Goal: Complete application form: Complete application form

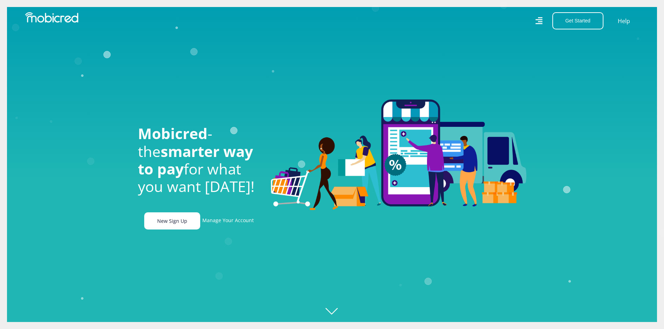
click at [167, 226] on link "New Sign Up" at bounding box center [172, 220] width 56 height 17
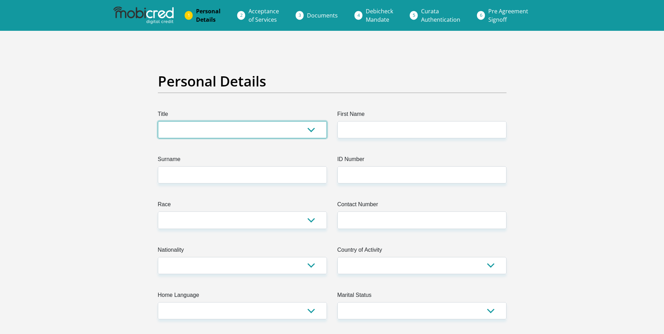
click at [209, 130] on select "Mr Ms Mrs Dr [PERSON_NAME]" at bounding box center [242, 129] width 169 height 17
select select "Mr"
click at [158, 121] on select "Mr Ms Mrs Dr Other" at bounding box center [242, 129] width 169 height 17
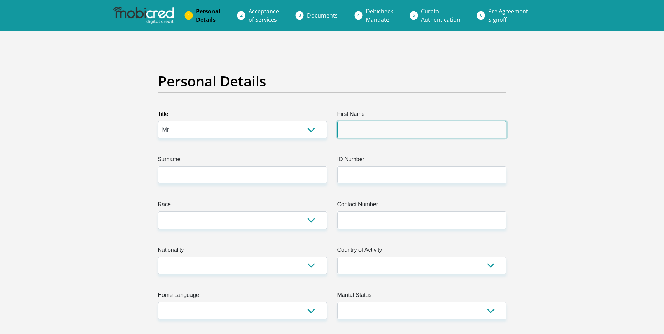
click at [363, 132] on input "First Name" at bounding box center [421, 129] width 169 height 17
type input "collins"
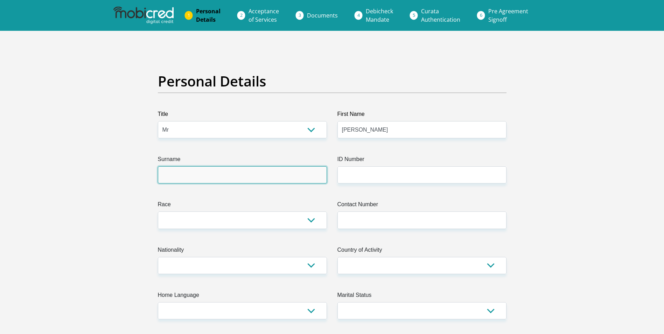
click at [221, 180] on input "Surname" at bounding box center [242, 174] width 169 height 17
type input "Ngoetjana"
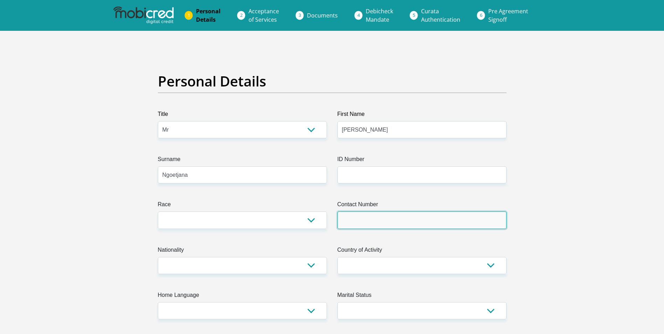
type input "0798916663"
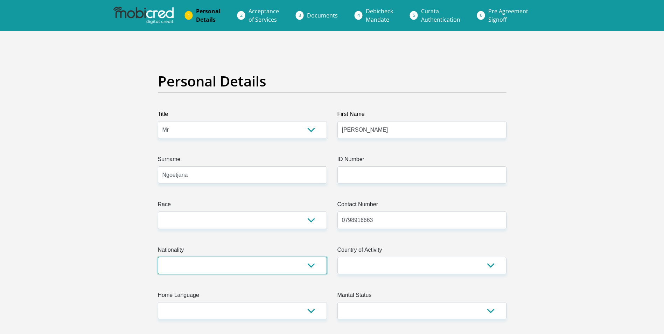
select select "ZAF"
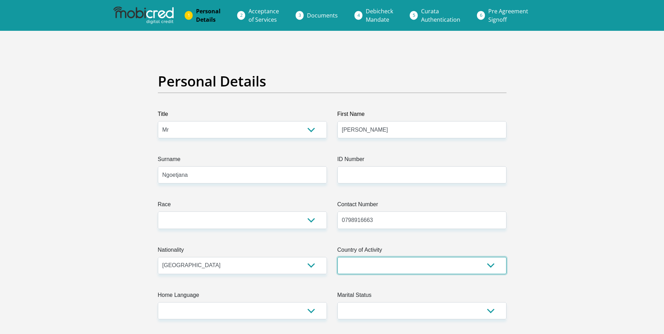
select select "ZAF"
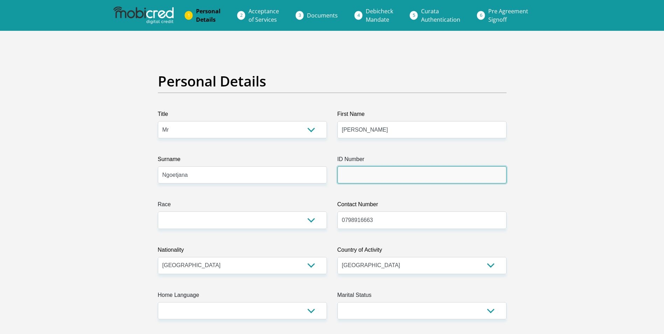
click at [401, 176] on input "ID Number" at bounding box center [421, 174] width 169 height 17
type input "9905175687087"
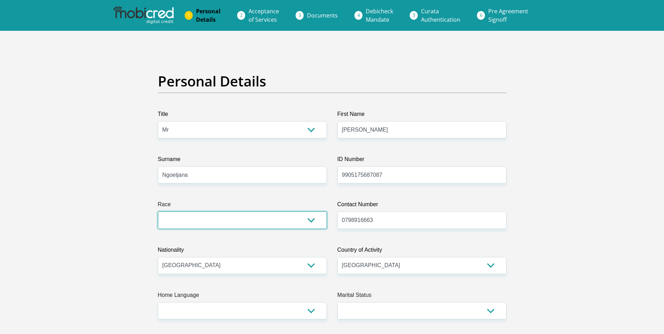
click at [300, 221] on select "Black Coloured Indian White Other" at bounding box center [242, 219] width 169 height 17
select select "1"
click at [158, 211] on select "Black Coloured Indian White Other" at bounding box center [242, 219] width 169 height 17
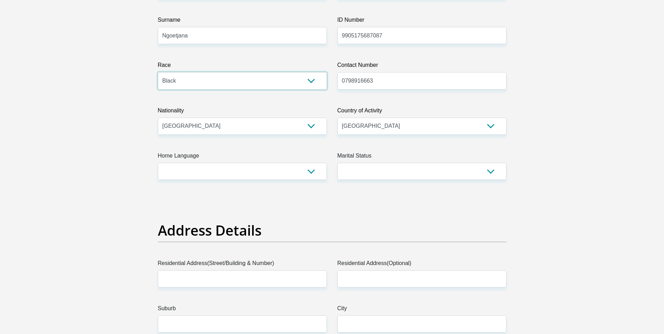
scroll to position [140, 0]
click at [243, 170] on select "Afrikaans English Sepedi South Ndebele Southern Sotho Swati Tsonga Tswana Venda…" at bounding box center [242, 170] width 169 height 17
select select "nso"
click at [158, 162] on select "Afrikaans English Sepedi South Ndebele Southern Sotho Swati Tsonga Tswana Venda…" at bounding box center [242, 170] width 169 height 17
click at [364, 175] on select "Married ANC Single Divorced Widowed Married COP or Customary Law" at bounding box center [421, 170] width 169 height 17
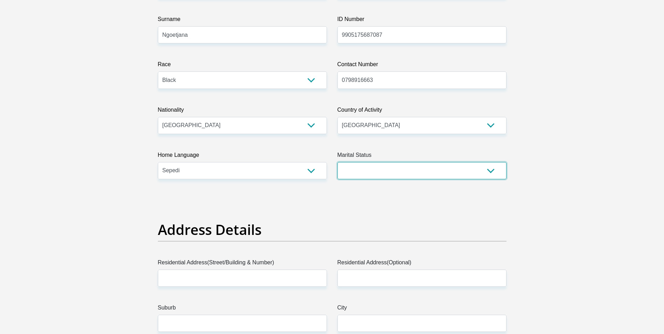
select select "2"
click at [337, 162] on select "Married ANC Single Divorced Widowed Married COP or Customary Law" at bounding box center [421, 170] width 169 height 17
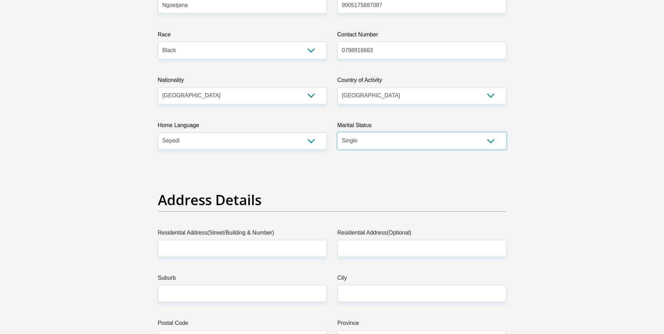
scroll to position [210, 0]
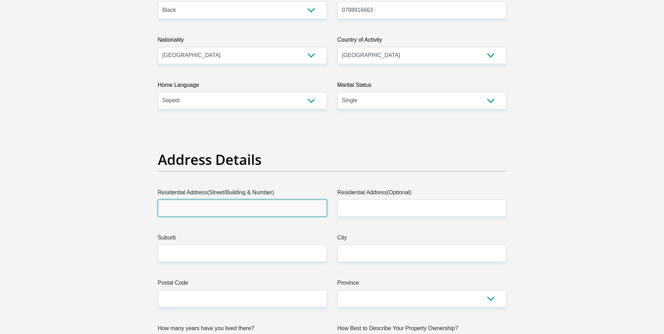
click at [210, 203] on input "Residential Address(Street/Building & Number)" at bounding box center [242, 208] width 169 height 17
type input "34 Jabu Mdunge Drive"
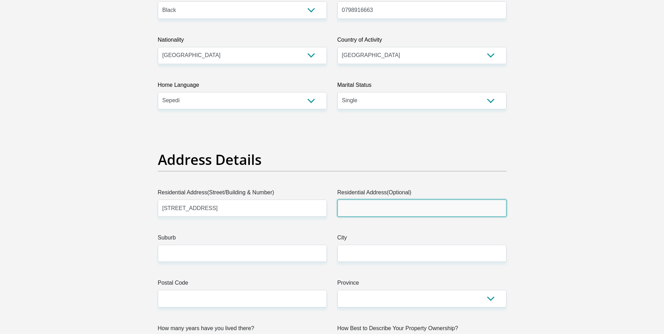
type input "Tsepo Section"
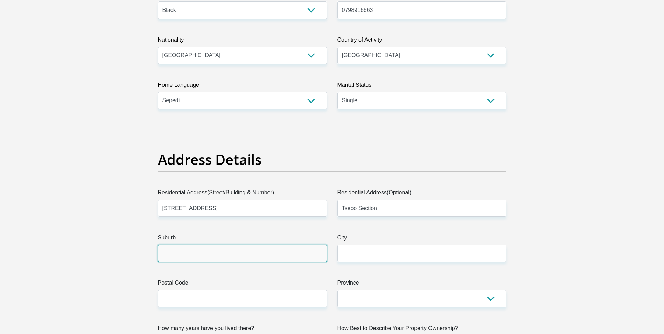
type input "Kempton park"
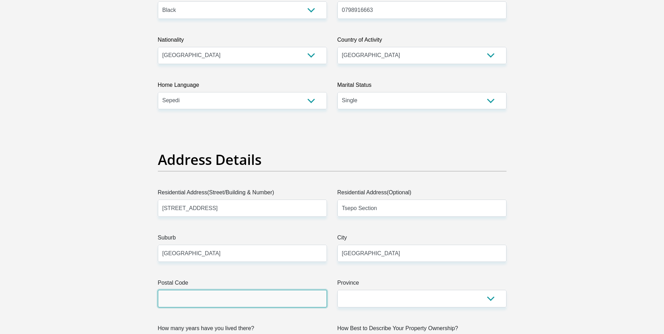
type input "1632"
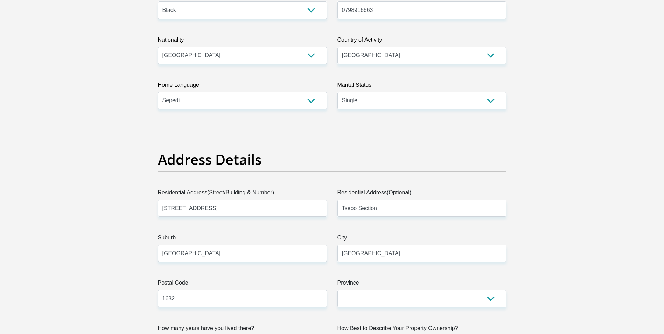
type input "collinsphijo1998@gmail.com"
type input "341632"
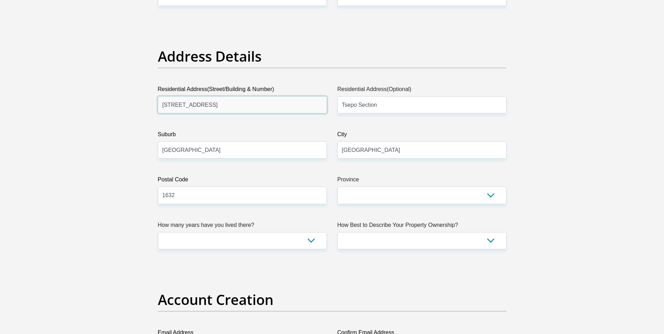
scroll to position [315, 0]
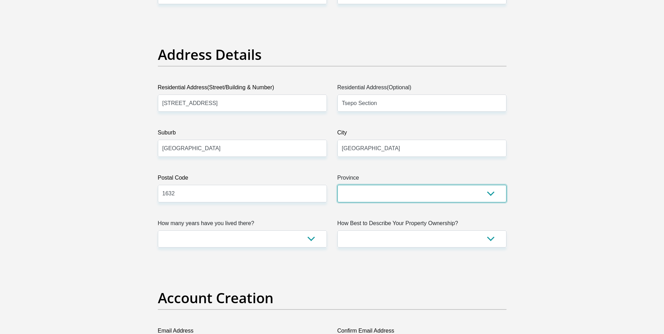
click at [400, 193] on select "Eastern Cape Free State Gauteng KwaZulu-Natal Limpopo Mpumalanga Northern Cape …" at bounding box center [421, 193] width 169 height 17
select select "Gauteng"
click at [337, 185] on select "Eastern Cape Free State Gauteng KwaZulu-Natal Limpopo Mpumalanga Northern Cape …" at bounding box center [421, 193] width 169 height 17
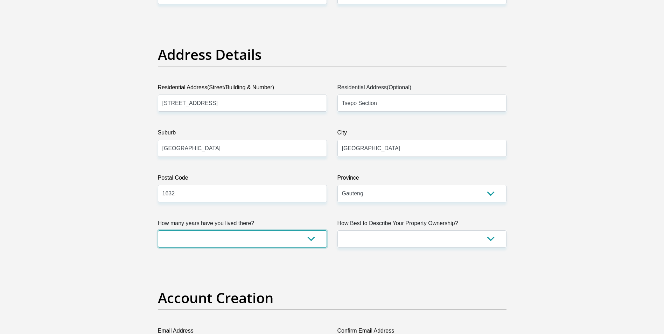
click at [194, 239] on select "less than 1 year 1-3 years 3-5 years 5+ years" at bounding box center [242, 238] width 169 height 17
select select "5"
click at [158, 230] on select "less than 1 year 1-3 years 3-5 years 5+ years" at bounding box center [242, 238] width 169 height 17
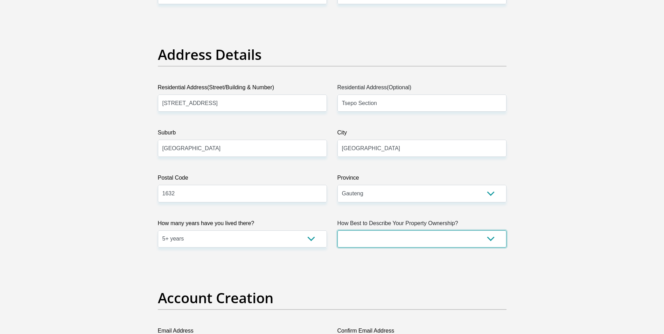
drag, startPoint x: 427, startPoint y: 234, endPoint x: 423, endPoint y: 234, distance: 4.2
click at [427, 234] on select "Owned Rented Family Owned Company Dwelling" at bounding box center [421, 238] width 169 height 17
select select "parents"
click at [337, 230] on select "Owned Rented Family Owned Company Dwelling" at bounding box center [421, 238] width 169 height 17
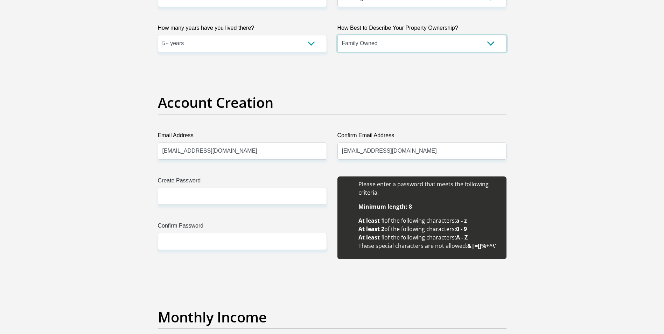
scroll to position [525, 0]
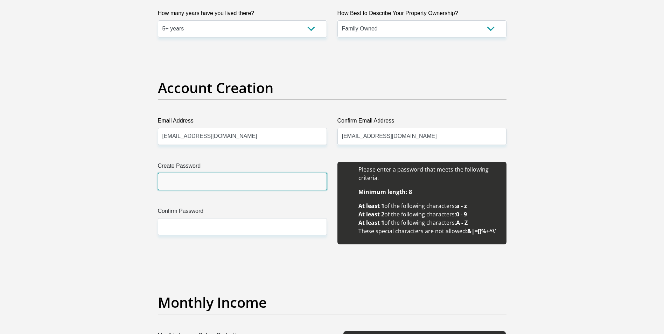
click at [181, 186] on input "Create Password" at bounding box center [242, 181] width 169 height 17
type input "Phill16174658$"
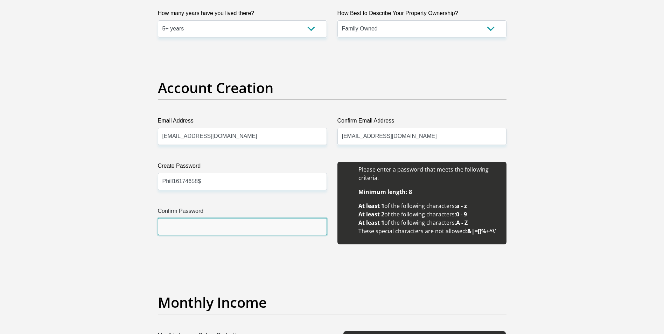
click at [209, 225] on input "Confirm Password" at bounding box center [242, 226] width 169 height 17
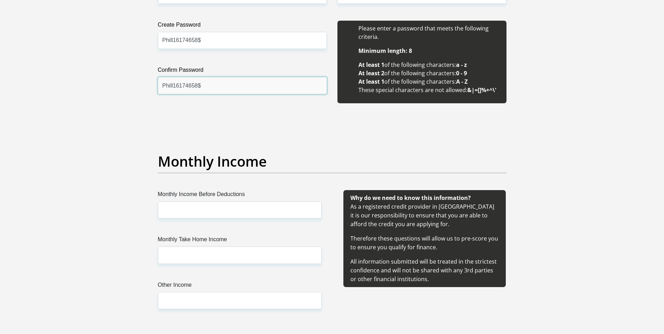
scroll to position [700, 0]
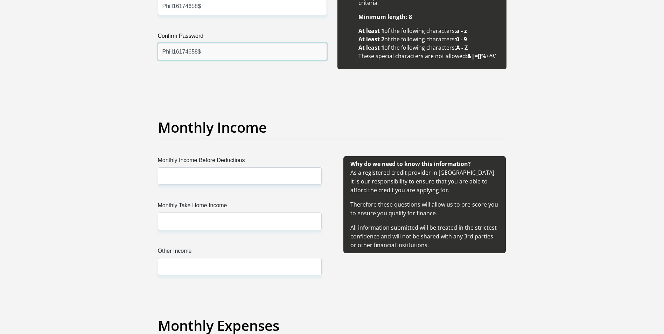
type input "Phill16174658$"
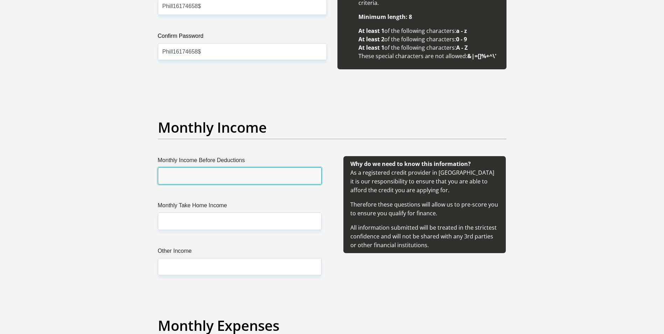
click at [234, 176] on input "Monthly Income Before Deductions" at bounding box center [240, 175] width 164 height 17
type input "21797"
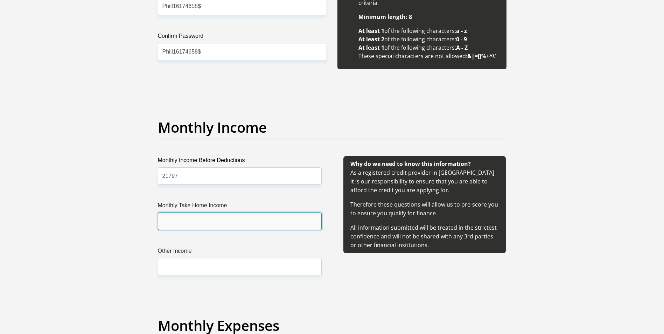
click at [216, 222] on input "Monthly Take Home Income" at bounding box center [240, 220] width 164 height 17
type input "17125"
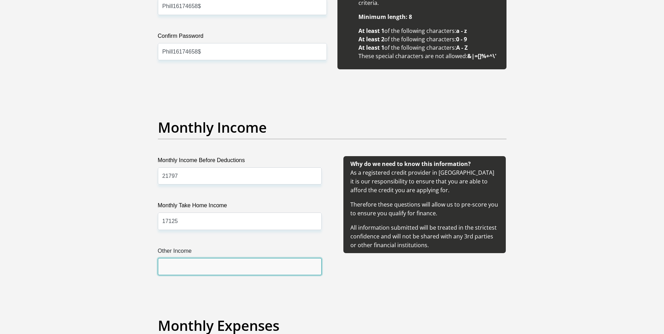
click at [217, 265] on input "Other Income" at bounding box center [240, 266] width 164 height 17
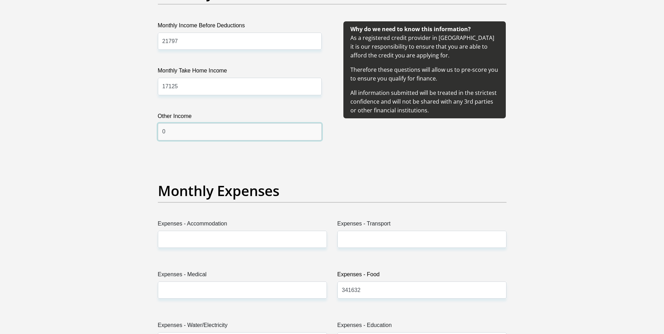
scroll to position [840, 0]
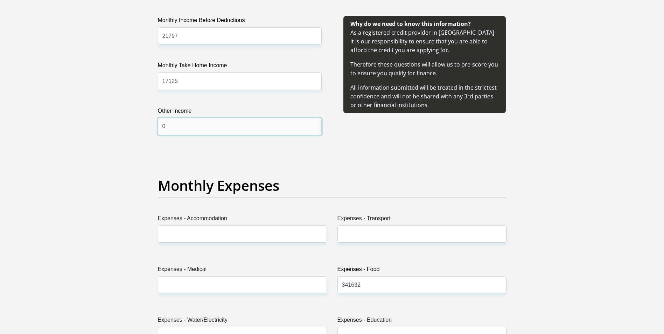
type input "0"
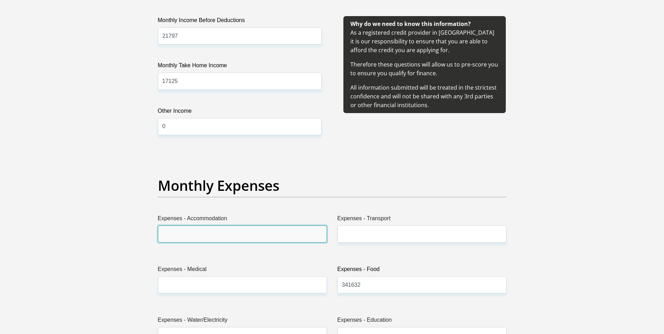
click at [216, 236] on input "Expenses - Accommodation" at bounding box center [242, 233] width 169 height 17
type input "0"
click at [409, 223] on label "Expenses - Transport" at bounding box center [421, 219] width 169 height 11
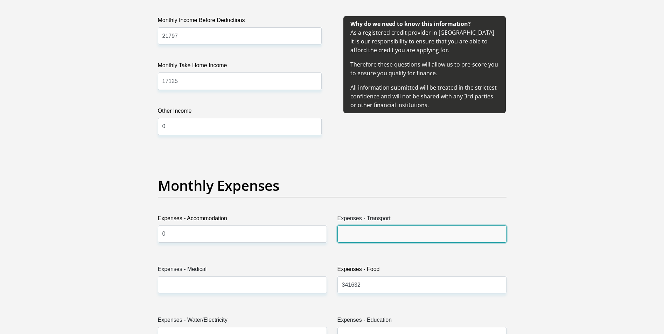
click at [409, 225] on input "Expenses - Transport" at bounding box center [421, 233] width 169 height 17
type input "1"
type input "800"
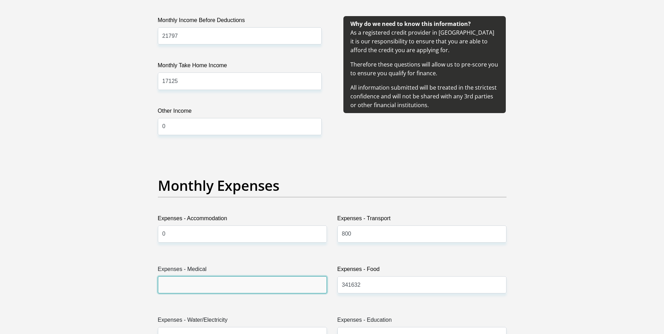
click at [265, 286] on input "Expenses - Medical" at bounding box center [242, 284] width 169 height 17
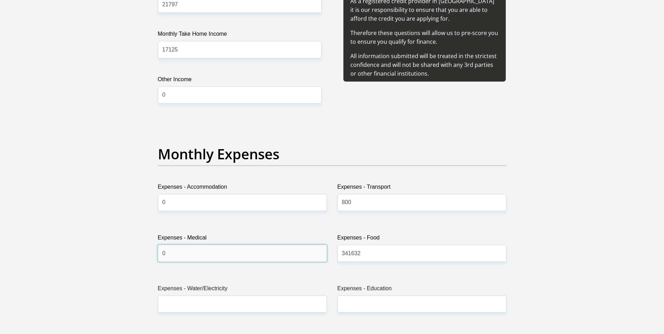
scroll to position [875, 0]
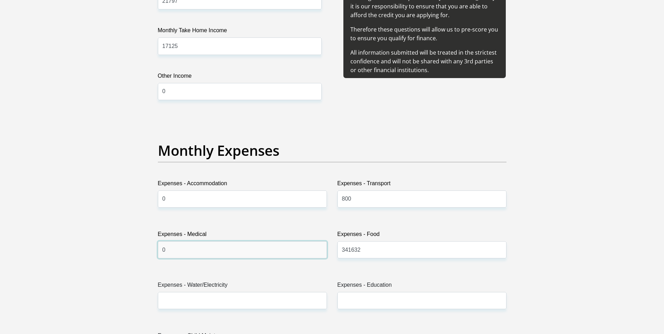
type input "0"
click at [414, 253] on input "341632" at bounding box center [421, 249] width 169 height 17
type input "3"
type input "1000"
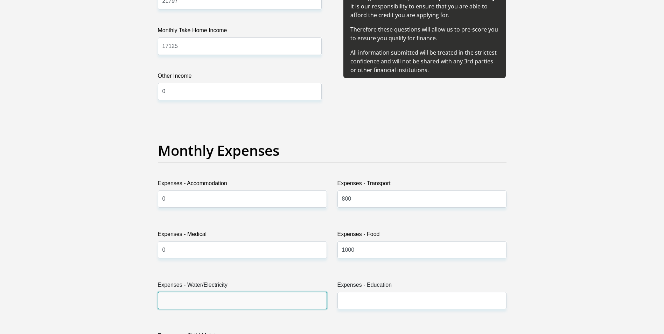
click at [217, 305] on input "Expenses - Water/Electricity" at bounding box center [242, 300] width 169 height 17
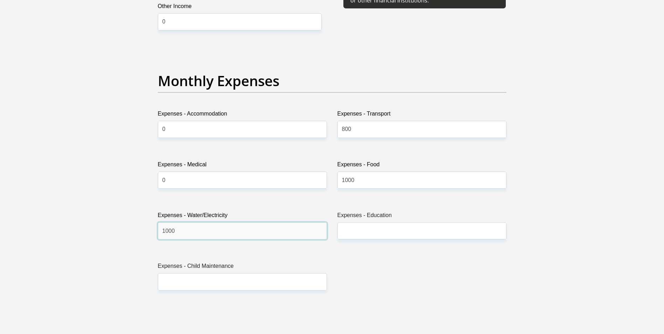
scroll to position [945, 0]
type input "1000"
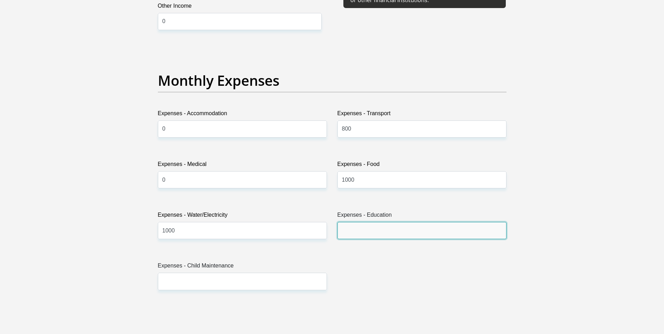
click at [394, 229] on input "Expenses - Education" at bounding box center [421, 230] width 169 height 17
type input "0"
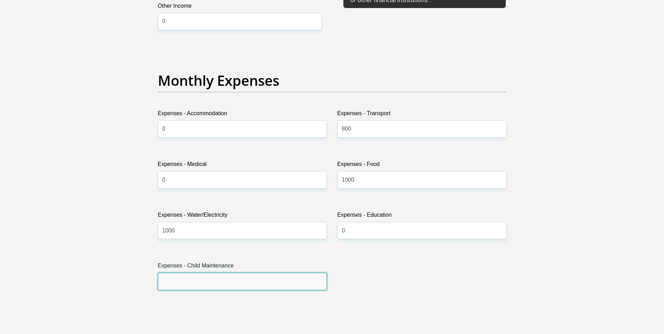
click at [276, 285] on input "Expenses - Child Maintenance" at bounding box center [242, 281] width 169 height 17
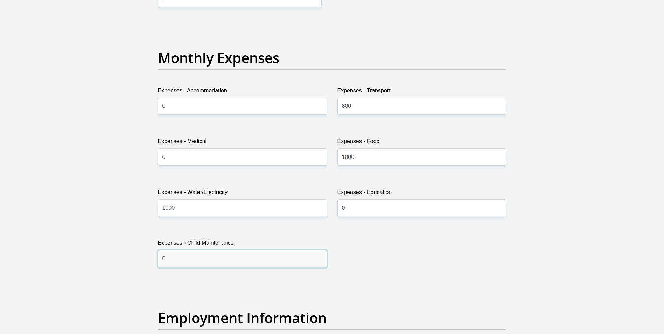
scroll to position [1190, 0]
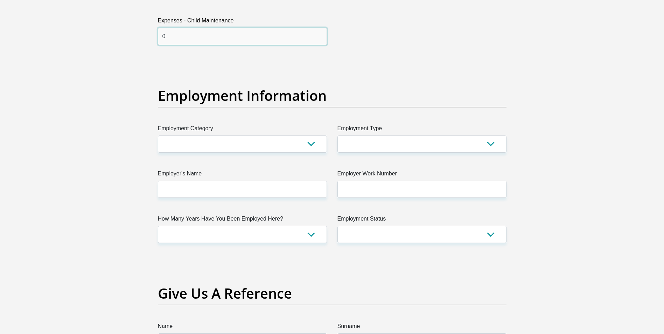
type input "0"
click at [242, 151] on select "AGRICULTURE ALCOHOL & TOBACCO CONSTRUCTION MATERIALS METALLURGY EQUIPMENT FOR R…" at bounding box center [242, 143] width 169 height 17
select select "75"
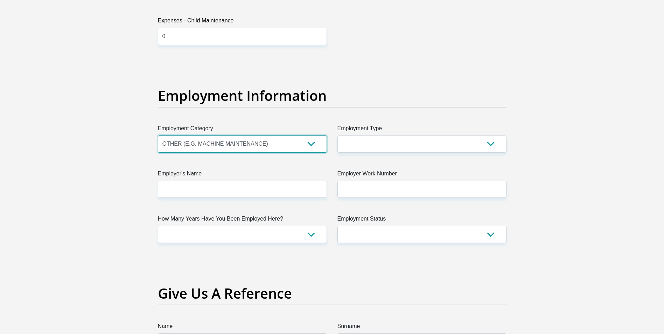
click at [158, 135] on select "AGRICULTURE ALCOHOL & TOBACCO CONSTRUCTION MATERIALS METALLURGY EQUIPMENT FOR R…" at bounding box center [242, 143] width 169 height 17
click at [458, 144] on select "College/Lecturer Craft Seller Creative Driver Executive Farmer Forces - Non Com…" at bounding box center [421, 143] width 169 height 17
click at [366, 144] on select "College/Lecturer Craft Seller Creative Driver Executive Farmer Forces - Non Com…" at bounding box center [421, 143] width 169 height 17
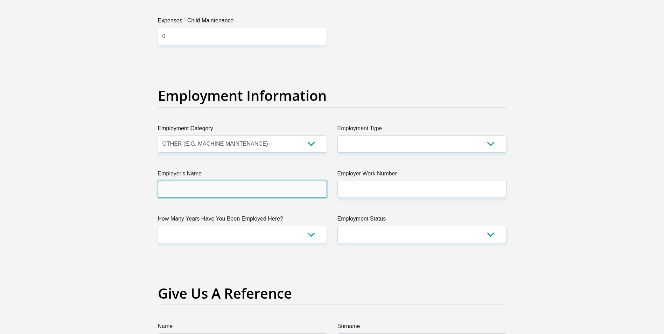
click at [228, 189] on input "Employer's Name" at bounding box center [242, 189] width 169 height 17
type input "MultotecProcessEquipment"
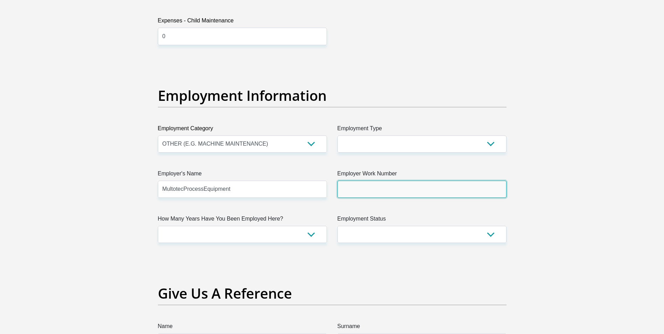
type input "0784726428"
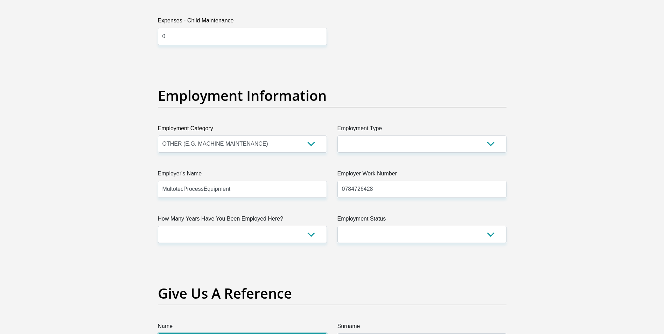
type input "Collins Mosima"
type input "Ngoetjana"
click at [375, 190] on input "0784726428" at bounding box center [421, 189] width 169 height 17
type input "0119236000"
click at [373, 147] on select "College/Lecturer Craft Seller Creative Driver Executive Farmer Forces - Non Com…" at bounding box center [421, 143] width 169 height 17
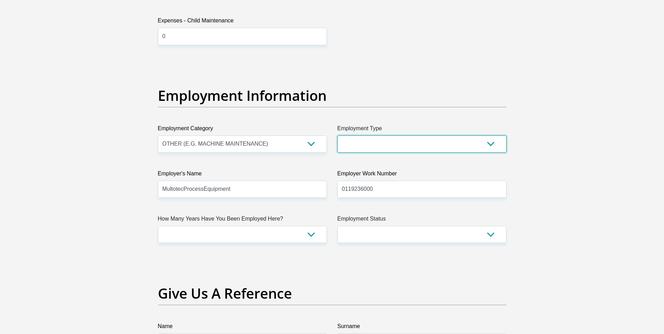
select select "Production/Manufacturing"
click at [337, 135] on select "College/Lecturer Craft Seller Creative Driver Executive Farmer Forces - Non Com…" at bounding box center [421, 143] width 169 height 17
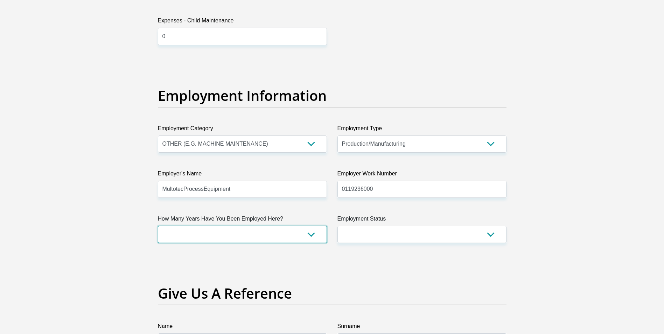
click at [252, 231] on select "less than 1 year 1-3 years 3-5 years 5+ years" at bounding box center [242, 234] width 169 height 17
click at [158, 226] on select "less than 1 year 1-3 years 3-5 years 5+ years" at bounding box center [242, 234] width 169 height 17
click at [313, 235] on select "less than 1 year 1-3 years 3-5 years 5+ years" at bounding box center [242, 234] width 169 height 17
select select "24"
click at [158, 226] on select "less than 1 year 1-3 years 3-5 years 5+ years" at bounding box center [242, 234] width 169 height 17
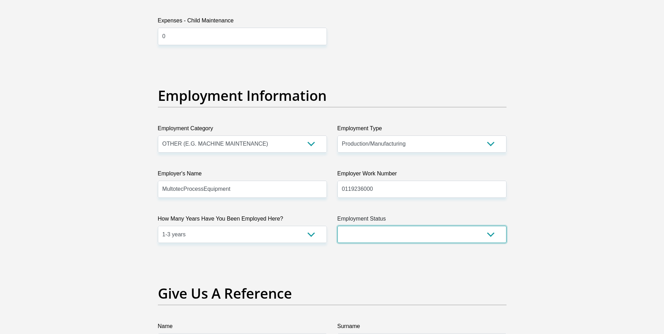
click at [369, 239] on select "Permanent/Full-time Part-time/Casual Contract Worker Self-Employed Housewife Re…" at bounding box center [421, 234] width 169 height 17
select select "1"
click at [337, 226] on select "Permanent/Full-time Part-time/Casual Contract Worker Self-Employed Housewife Re…" at bounding box center [421, 234] width 169 height 17
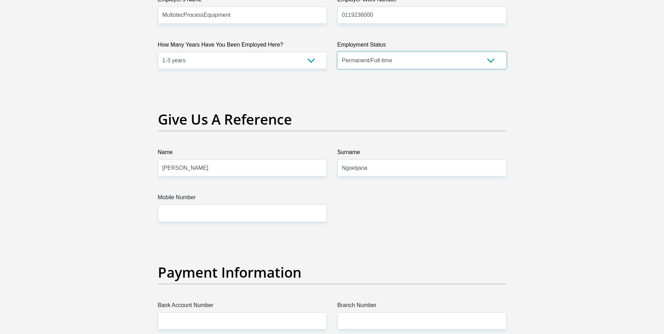
scroll to position [1365, 0]
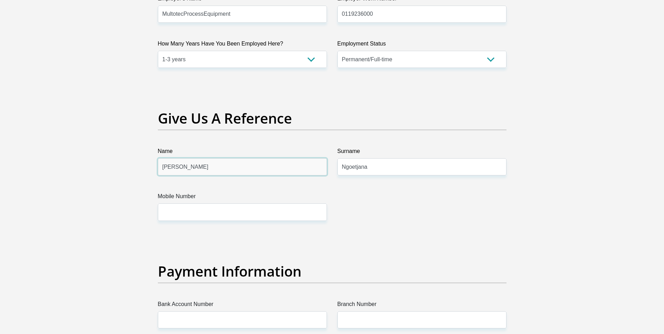
click at [236, 166] on input "Collins Mosima" at bounding box center [242, 166] width 169 height 17
type input "C"
type input "Thabo"
click at [387, 167] on input "Ngoetjana" at bounding box center [421, 166] width 169 height 17
type input "N"
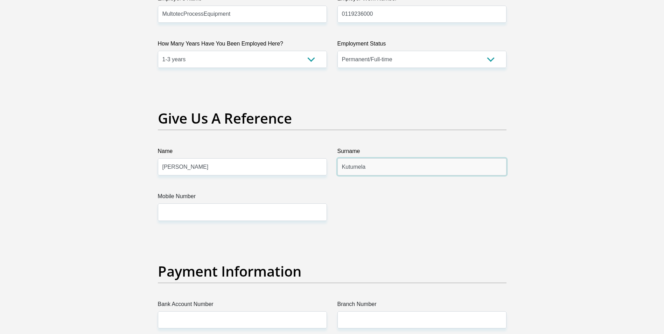
type input "Kutumela"
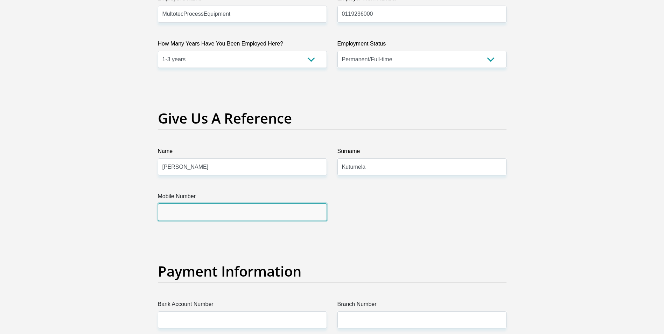
drag, startPoint x: 221, startPoint y: 207, endPoint x: 217, endPoint y: 208, distance: 3.7
click at [221, 207] on input "Mobile Number" at bounding box center [242, 211] width 169 height 17
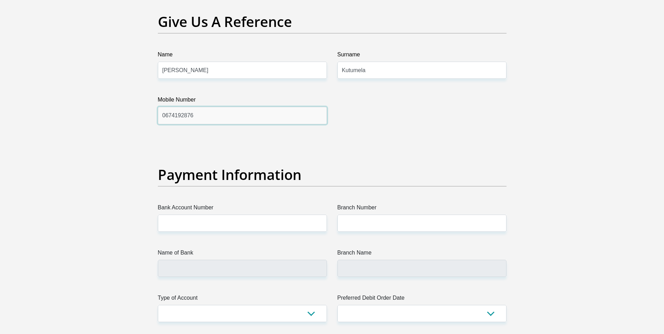
scroll to position [1470, 0]
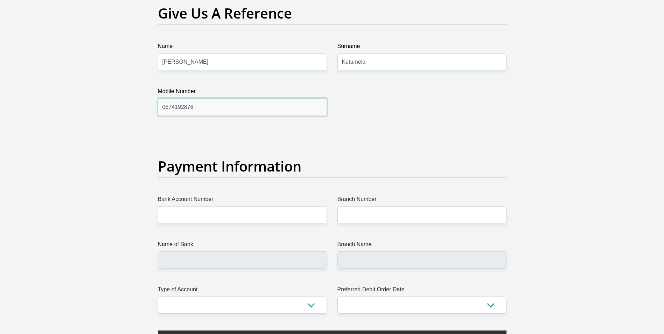
type input "0674192876"
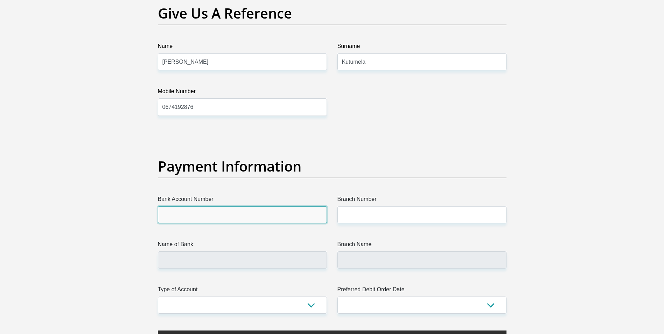
click at [245, 220] on input "Bank Account Number" at bounding box center [242, 214] width 169 height 17
type input "1557358751"
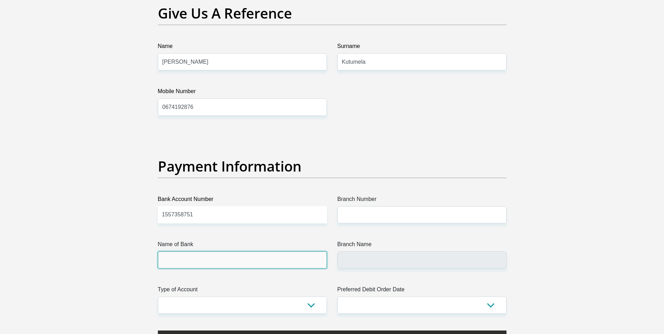
click at [212, 266] on input "Name of Bank" at bounding box center [242, 259] width 169 height 17
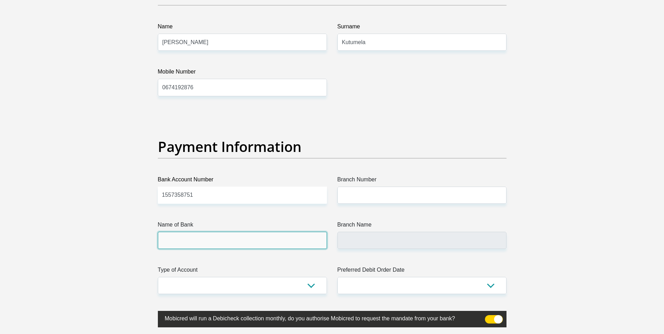
scroll to position [1575, 0]
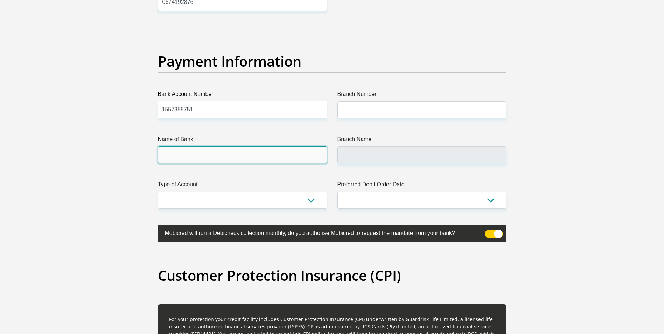
click at [202, 160] on input "Name of Bank" at bounding box center [242, 154] width 169 height 17
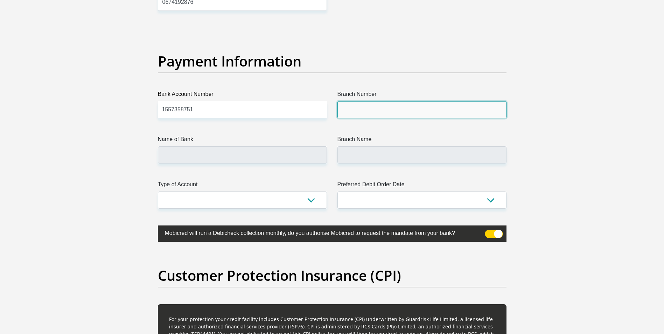
click at [397, 109] on input "Branch Number" at bounding box center [421, 109] width 169 height 17
type input "470010"
type input "CAPITEC BANK LIMITED"
type input "CAPITEC BANK CPC"
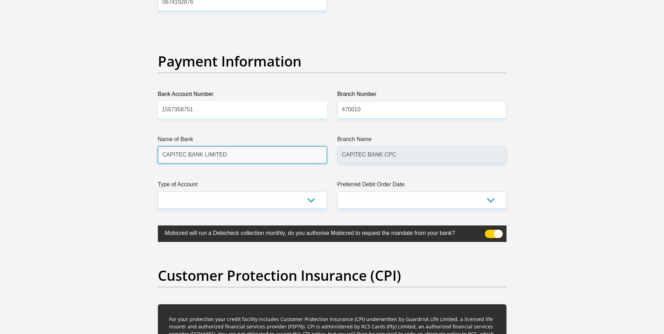
click at [265, 163] on input "CAPITEC BANK LIMITED" at bounding box center [242, 154] width 169 height 17
click at [302, 196] on select "Cheque Savings" at bounding box center [242, 199] width 169 height 17
drag, startPoint x: 278, startPoint y: 240, endPoint x: 214, endPoint y: 181, distance: 86.4
click at [278, 240] on label at bounding box center [332, 233] width 349 height 16
click at [489, 231] on input "checkbox" at bounding box center [489, 231] width 0 height 0
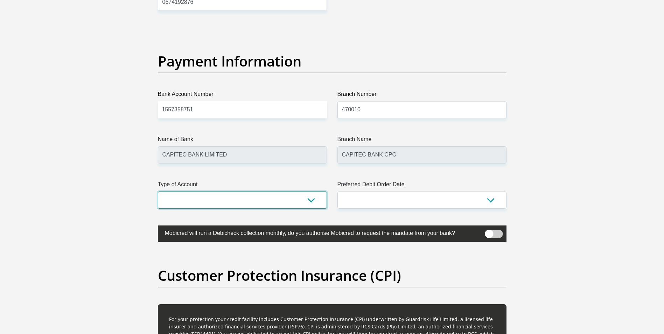
click at [223, 202] on select "Cheque Savings" at bounding box center [242, 199] width 169 height 17
select select "SAV"
click at [158, 191] on select "Cheque Savings" at bounding box center [242, 199] width 169 height 17
click at [371, 201] on select "1st 2nd 3rd 4th 5th 7th 18th 19th 20th 21st 22nd 23rd 24th 25th 26th 27th 28th …" at bounding box center [421, 199] width 169 height 17
select select "25"
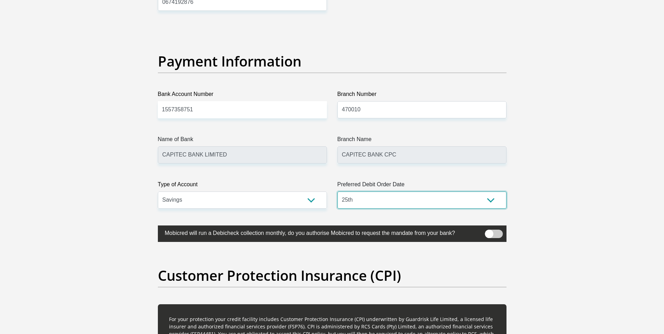
click at [337, 191] on select "1st 2nd 3rd 4th 5th 7th 18th 19th 20th 21st 22nd 23rd 24th 25th 26th 27th 28th …" at bounding box center [421, 199] width 169 height 17
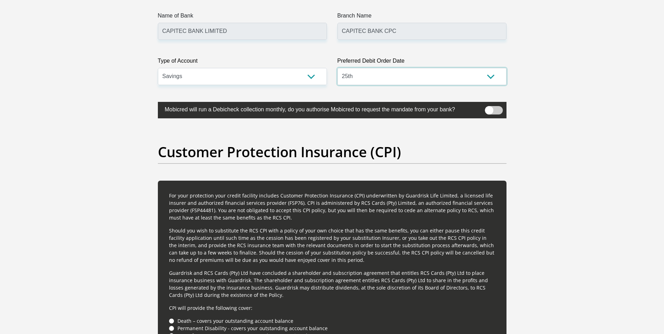
scroll to position [1680, 0]
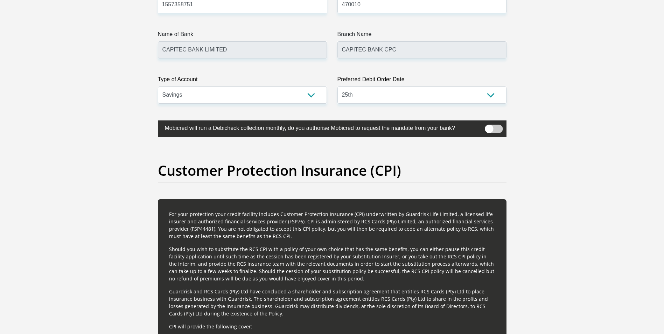
click at [488, 130] on span at bounding box center [494, 129] width 18 height 8
click at [489, 126] on input "checkbox" at bounding box center [489, 126] width 0 height 0
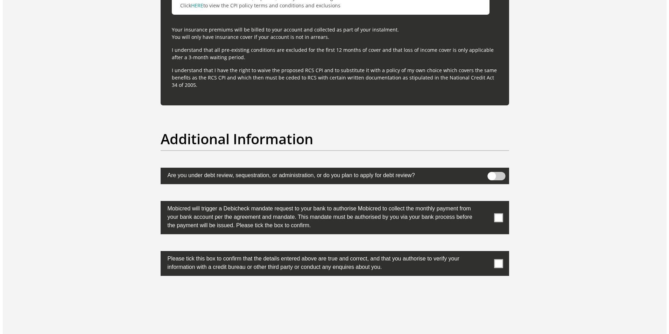
scroll to position [2135, 0]
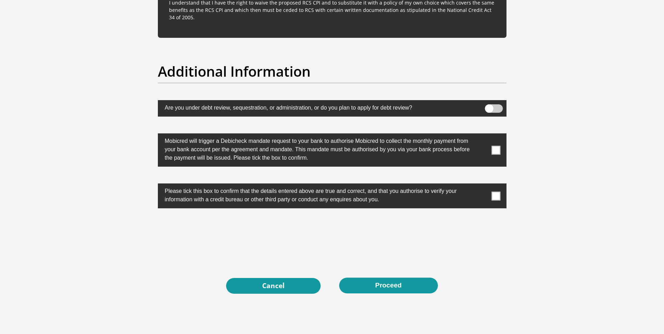
click at [489, 107] on span at bounding box center [494, 108] width 18 height 8
click at [489, 106] on input "checkbox" at bounding box center [489, 106] width 0 height 0
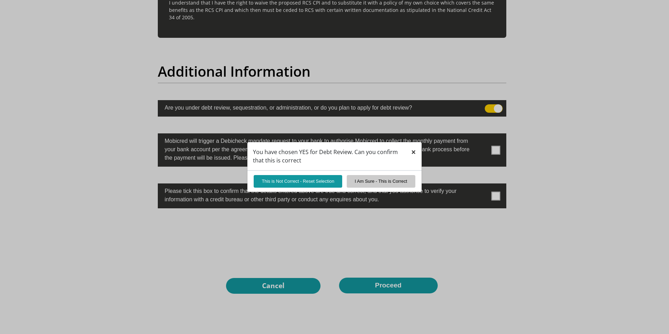
click at [412, 149] on span "×" at bounding box center [413, 152] width 5 height 12
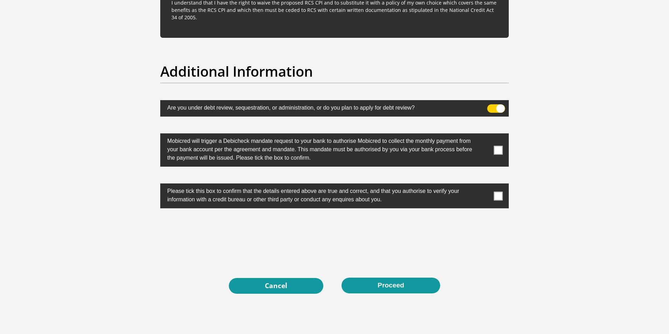
click at [501, 109] on span at bounding box center [497, 108] width 18 height 8
click at [491, 106] on input "checkbox" at bounding box center [491, 106] width 0 height 0
click at [405, 287] on button "Proceed" at bounding box center [391, 286] width 99 height 16
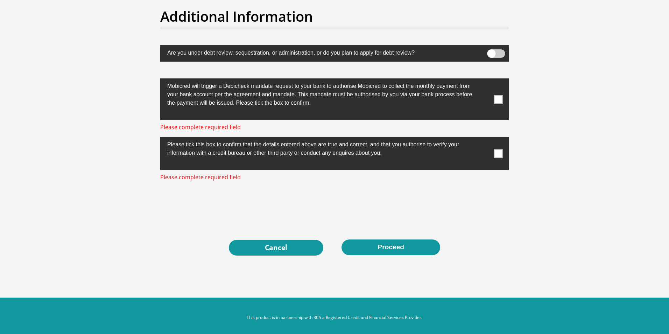
scroll to position [2194, 0]
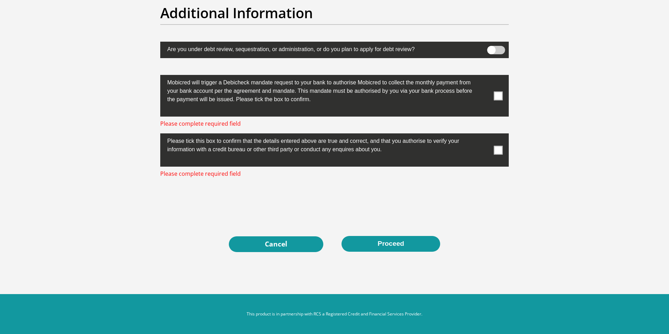
click at [496, 93] on span at bounding box center [498, 95] width 9 height 9
click at [484, 77] on input "checkbox" at bounding box center [484, 77] width 0 height 0
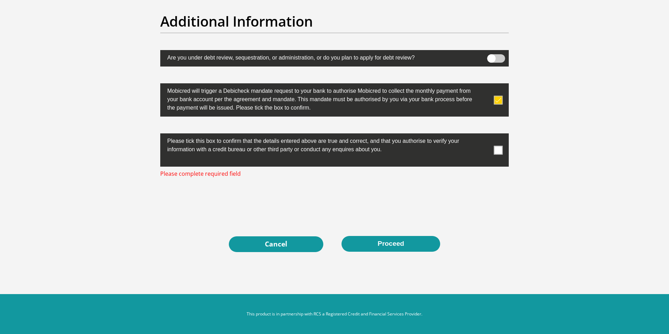
click at [501, 149] on span at bounding box center [498, 150] width 9 height 9
click at [484, 135] on input "checkbox" at bounding box center [484, 135] width 0 height 0
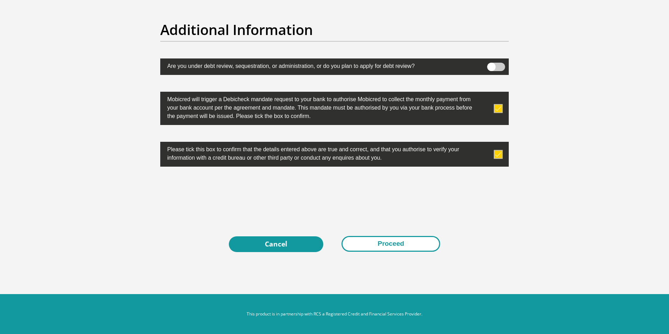
click at [411, 241] on button "Proceed" at bounding box center [391, 244] width 99 height 16
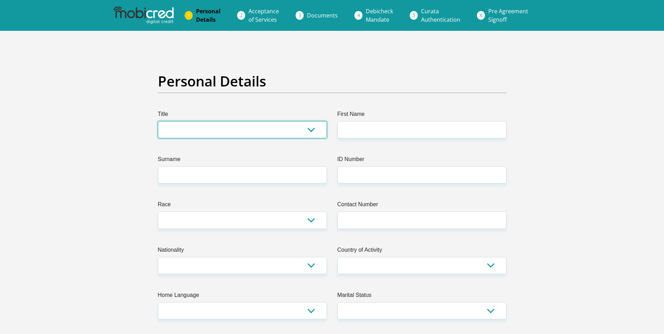
click at [278, 127] on select "Mr Ms Mrs Dr [PERSON_NAME]" at bounding box center [242, 129] width 169 height 17
select select "Mr"
click at [158, 121] on select "Mr Ms Mrs Dr [PERSON_NAME]" at bounding box center [242, 129] width 169 height 17
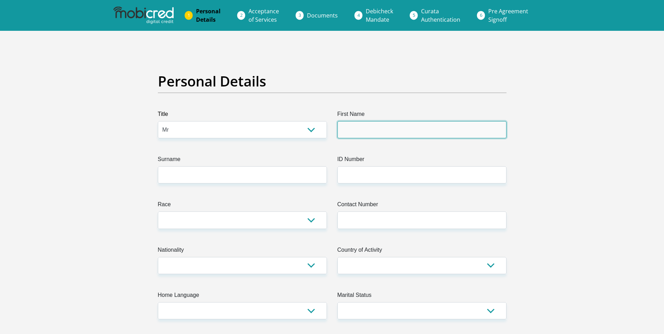
click at [417, 136] on input "First Name" at bounding box center [421, 129] width 169 height 17
type input "[PERSON_NAME]"
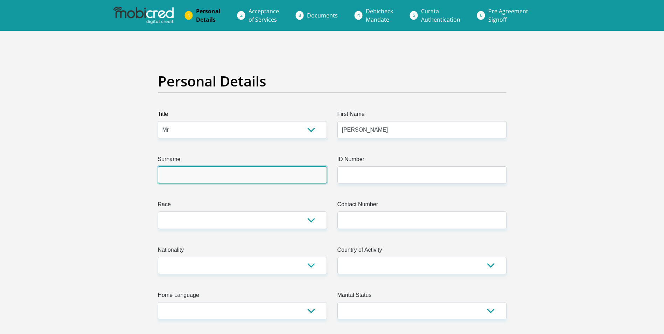
type input "Ngoetjana"
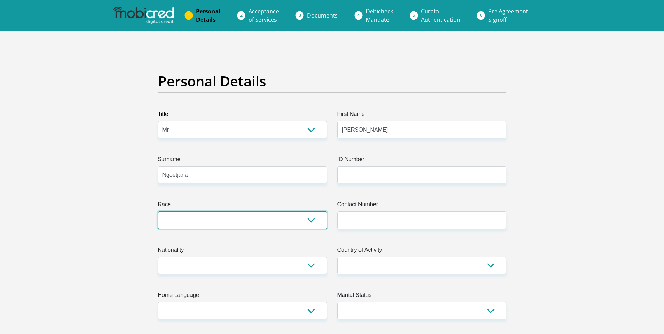
select select "1"
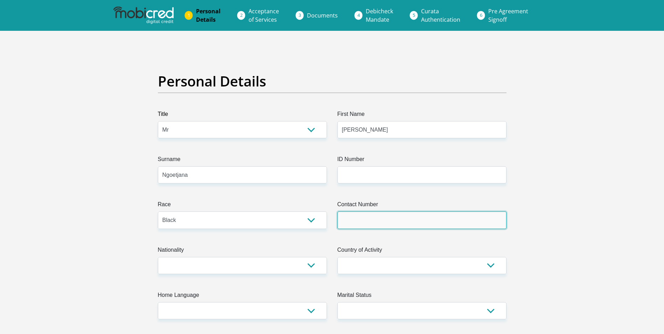
type input "0798916663"
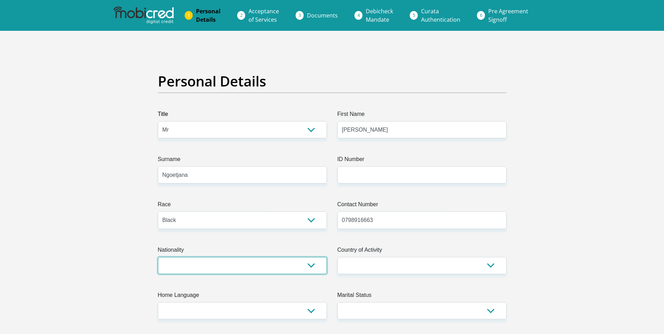
select select "ZAF"
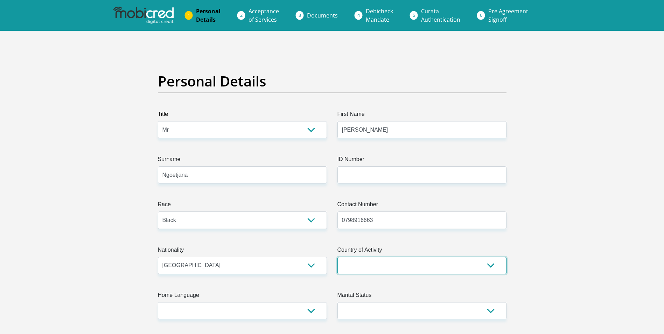
select select "ZAF"
type input "34 Jabu Mdunge Drive"
type input "Tsepo Section"
type input "Kempton park"
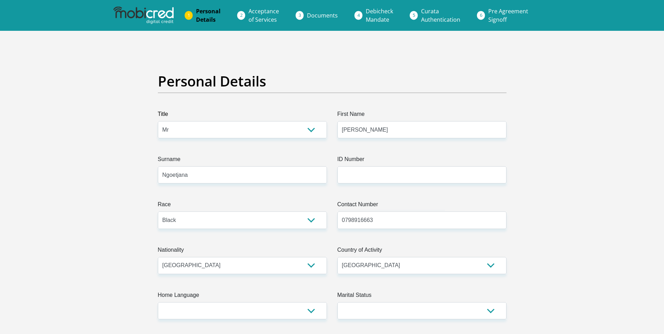
type input "1632"
select select "Gauteng"
type input "collinsphijo1998@gmail.com"
type input "Phill16174658$"
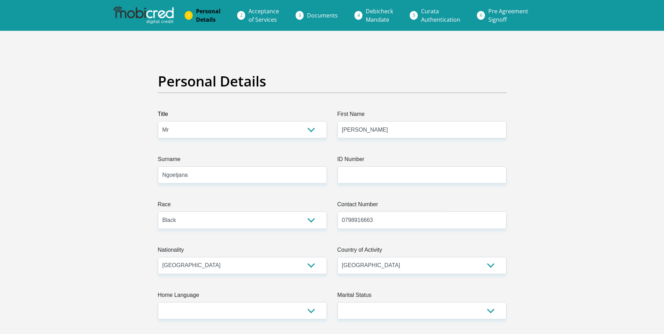
type input "Phill16174658$"
type input "21797"
type input "17125"
type input "0"
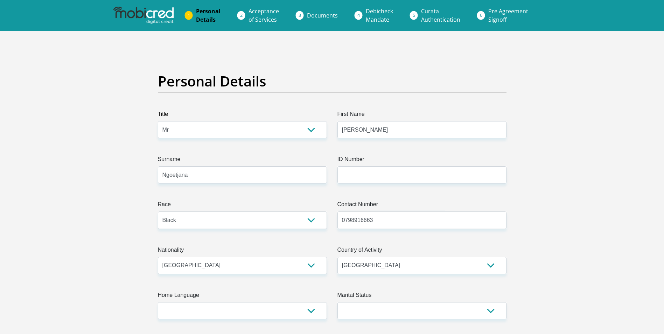
type input "800"
type input "0"
type input "1000"
type input "0"
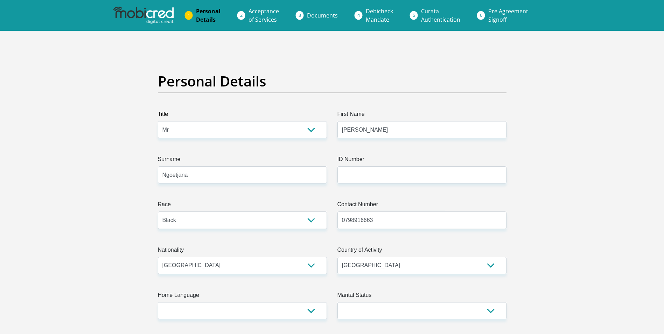
type input "0"
type input "MultotecProcessEquipment"
type input "0119236000"
type input "Thabo"
type input "Kutumela"
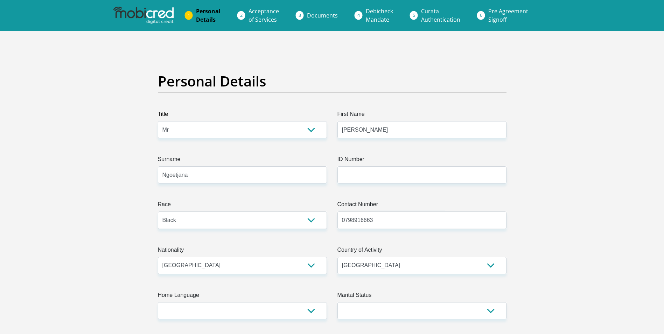
type input "1557358751"
type input "470010"
type input "CAPITEC BANK LIMITED"
type input "CAPITEC BANK CPC"
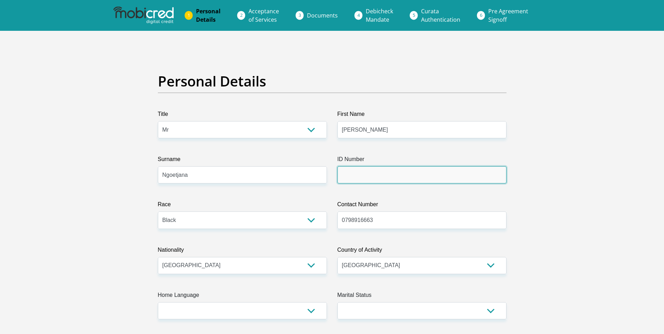
click at [388, 169] on input "ID Number" at bounding box center [421, 174] width 169 height 17
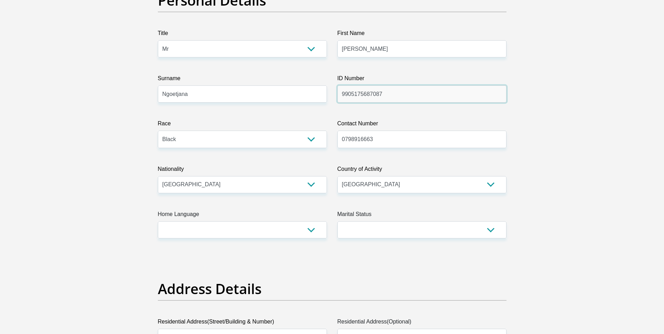
scroll to position [105, 0]
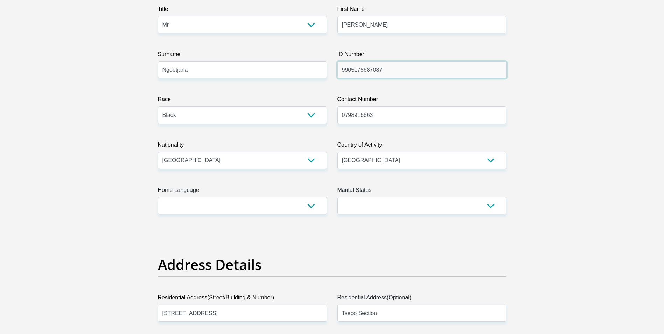
type input "9905175687087"
click at [249, 206] on select "Afrikaans English Sepedi South Ndebele Southern Sotho Swati Tsonga Tswana Venda…" at bounding box center [242, 205] width 169 height 17
select select "nso"
click at [158, 197] on select "Afrikaans English Sepedi South Ndebele Southern Sotho Swati Tsonga Tswana Venda…" at bounding box center [242, 205] width 169 height 17
click at [431, 205] on select "Married ANC Single Divorced Widowed Married COP or Customary Law" at bounding box center [421, 205] width 169 height 17
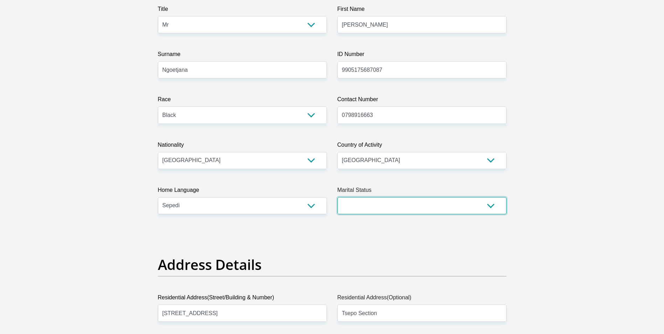
select select "2"
click at [337, 197] on select "Married ANC Single Divorced Widowed Married COP or Customary Law" at bounding box center [421, 205] width 169 height 17
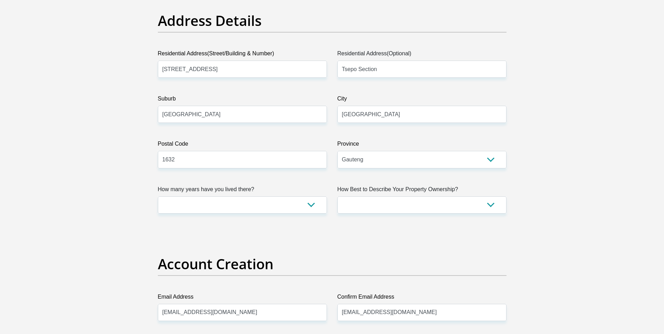
scroll to position [350, 0]
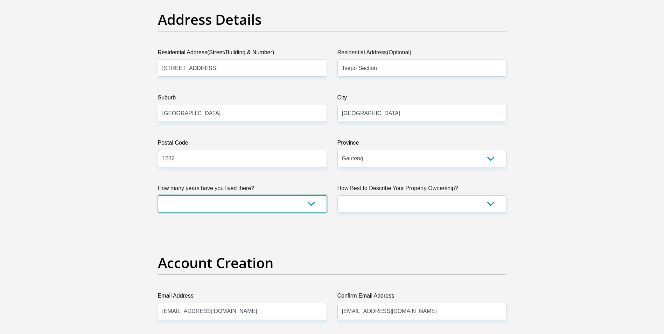
click at [283, 202] on select "less than 1 year 1-3 years 3-5 years 5+ years" at bounding box center [242, 203] width 169 height 17
select select "5"
click at [158, 195] on select "less than 1 year 1-3 years 3-5 years 5+ years" at bounding box center [242, 203] width 169 height 17
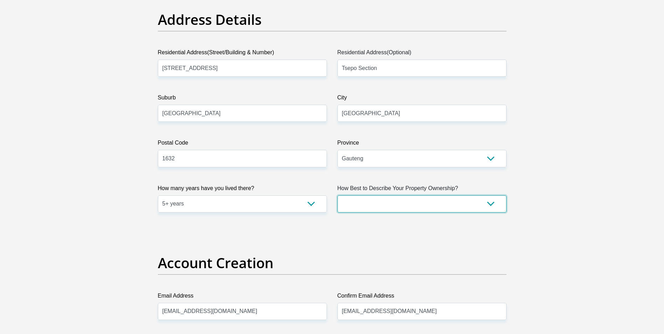
click at [442, 204] on select "Owned Rented Family Owned Company Dwelling" at bounding box center [421, 203] width 169 height 17
select select "parents"
click at [337, 195] on select "Owned Rented Family Owned Company Dwelling" at bounding box center [421, 203] width 169 height 17
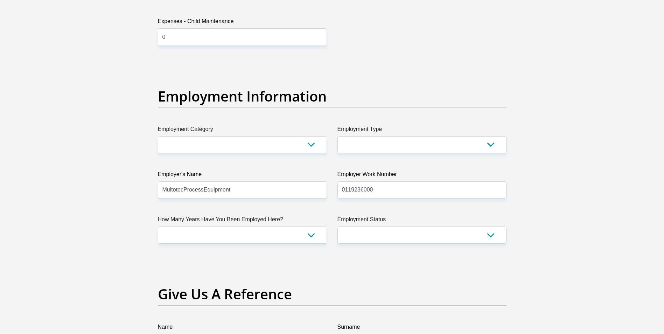
scroll to position [1190, 0]
click at [250, 139] on select "AGRICULTURE ALCOHOL & TOBACCO CONSTRUCTION MATERIALS METALLURGY EQUIPMENT FOR R…" at bounding box center [242, 143] width 169 height 17
click at [299, 143] on select "AGRICULTURE ALCOHOL & TOBACCO CONSTRUCTION MATERIALS METALLURGY EQUIPMENT FOR R…" at bounding box center [242, 143] width 169 height 17
drag, startPoint x: 295, startPoint y: 145, endPoint x: 289, endPoint y: 145, distance: 5.3
click at [295, 145] on select "AGRICULTURE ALCOHOL & TOBACCO CONSTRUCTION MATERIALS METALLURGY EQUIPMENT FOR R…" at bounding box center [242, 143] width 169 height 17
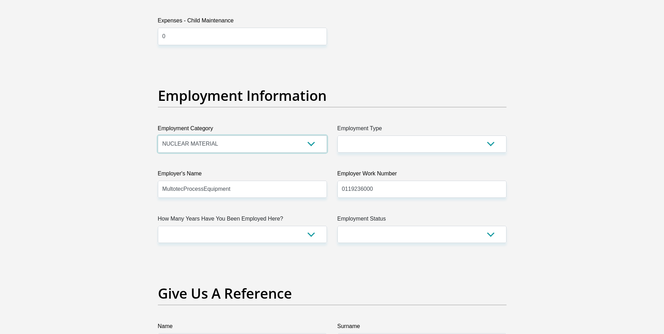
select select "75"
click at [158, 135] on select "AGRICULTURE ALCOHOL & TOBACCO CONSTRUCTION MATERIALS METALLURGY EQUIPMENT FOR R…" at bounding box center [242, 143] width 169 height 17
click at [470, 140] on select "College/Lecturer Craft Seller Creative Driver Executive Farmer Forces - Non Com…" at bounding box center [421, 143] width 169 height 17
select select "Tradesman/Artisan"
click at [337, 135] on select "College/Lecturer Craft Seller Creative Driver Executive Farmer Forces - Non Com…" at bounding box center [421, 143] width 169 height 17
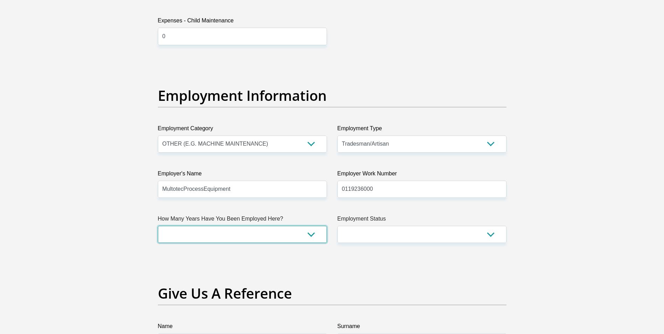
click at [244, 243] on select "less than 1 year 1-3 years 3-5 years 5+ years" at bounding box center [242, 234] width 169 height 17
select select "24"
click at [158, 226] on select "less than 1 year 1-3 years 3-5 years 5+ years" at bounding box center [242, 234] width 169 height 17
click at [356, 239] on select "Permanent/Full-time Part-time/Casual Contract Worker Self-Employed Housewife Re…" at bounding box center [421, 234] width 169 height 17
select select "1"
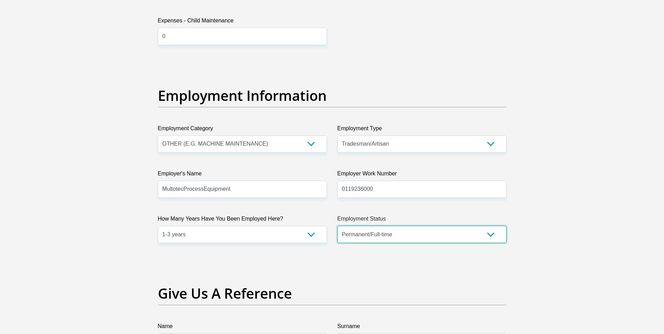
click at [337, 226] on select "Permanent/Full-time Part-time/Casual Contract Worker Self-Employed Housewife Re…" at bounding box center [421, 234] width 169 height 17
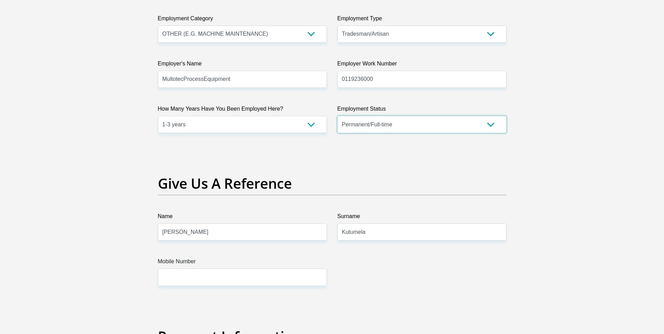
scroll to position [1330, 0]
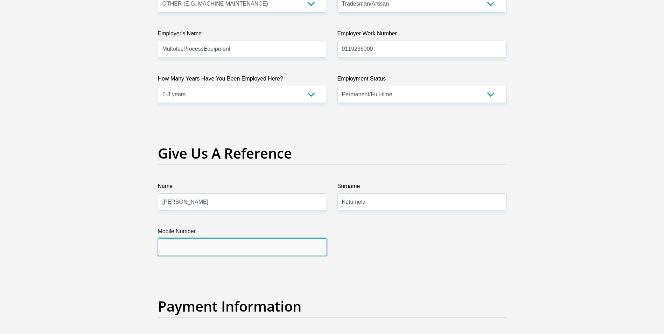
click at [223, 249] on input "Mobile Number" at bounding box center [242, 246] width 169 height 17
type input "0674192876"
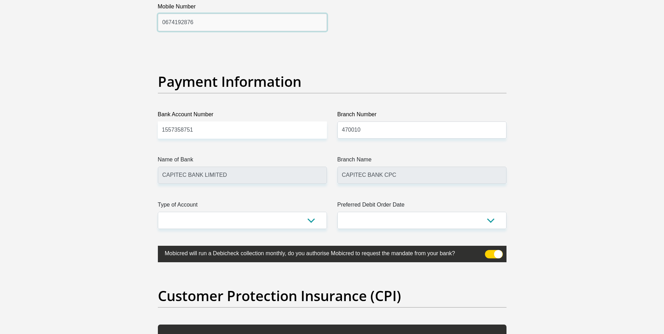
scroll to position [1645, 0]
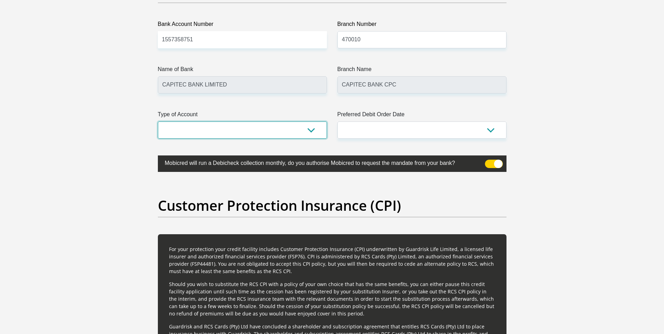
click at [250, 135] on select "Cheque Savings" at bounding box center [242, 129] width 169 height 17
select select "SAV"
click at [158, 121] on select "Cheque Savings" at bounding box center [242, 129] width 169 height 17
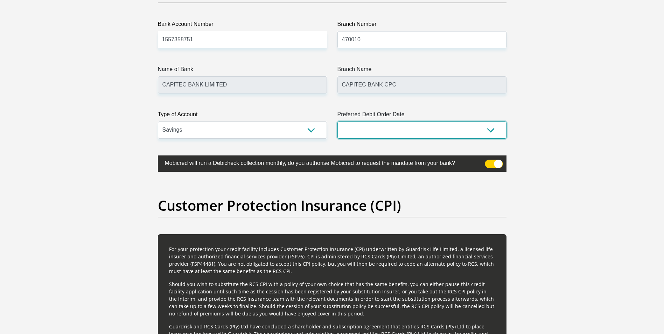
click at [392, 129] on select "1st 2nd 3rd 4th 5th 7th 18th 19th 20th 21st 22nd 23rd 24th 25th 26th 27th 28th …" at bounding box center [421, 129] width 169 height 17
select select "25"
click at [337, 121] on select "1st 2nd 3rd 4th 5th 7th 18th 19th 20th 21st 22nd 23rd 24th 25th 26th 27th 28th …" at bounding box center [421, 129] width 169 height 17
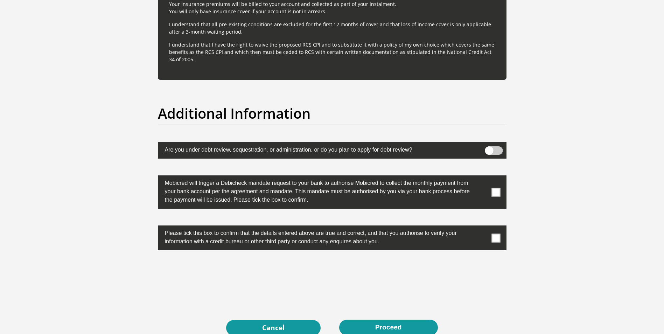
scroll to position [2135, 0]
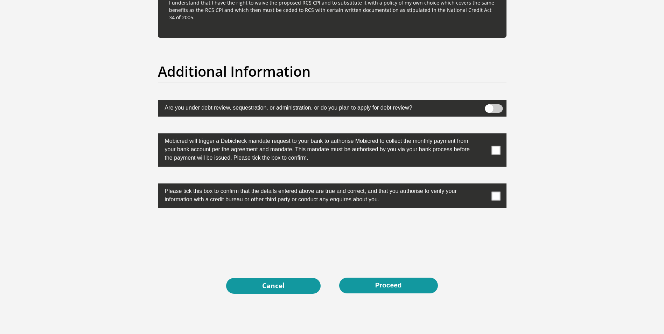
click at [492, 146] on span at bounding box center [495, 150] width 9 height 9
click at [482, 135] on input "checkbox" at bounding box center [482, 135] width 0 height 0
click at [493, 196] on span at bounding box center [495, 195] width 9 height 9
click at [482, 185] on input "checkbox" at bounding box center [482, 185] width 0 height 0
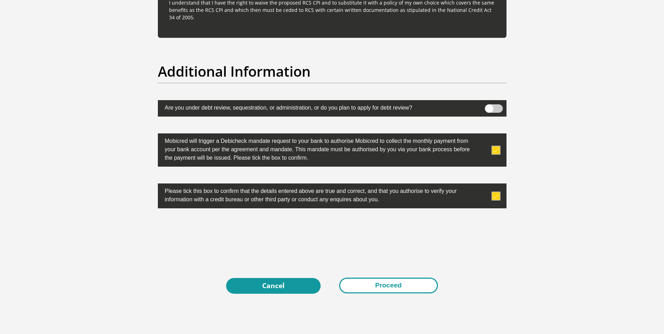
click at [414, 289] on button "Proceed" at bounding box center [388, 286] width 99 height 16
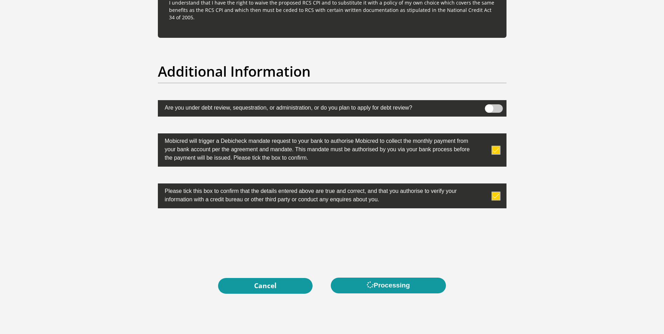
scroll to position [0, 0]
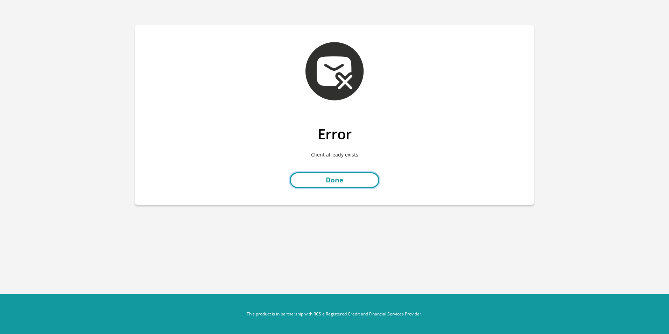
click at [341, 185] on link "Done" at bounding box center [335, 180] width 90 height 16
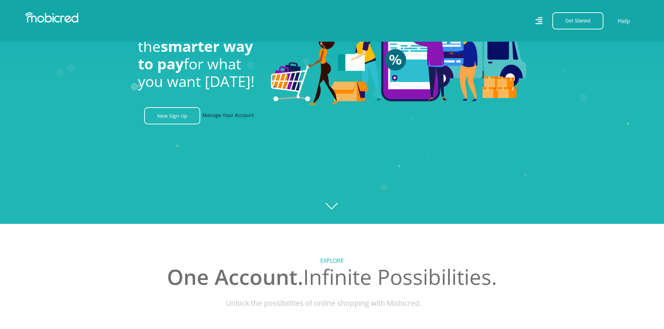
scroll to position [0, 499]
click at [242, 119] on link "Manage Your Account" at bounding box center [227, 115] width 51 height 17
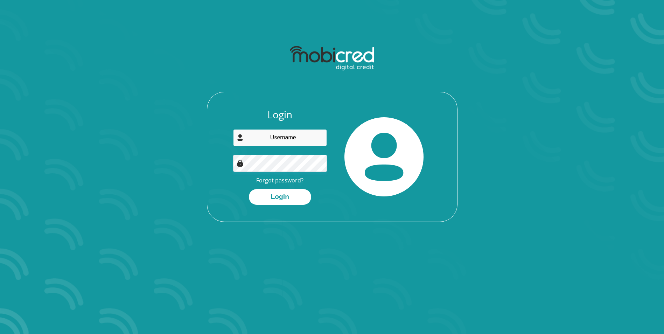
click at [292, 142] on input "email" at bounding box center [280, 137] width 94 height 17
type input "collinsphijo1998@gmail.com"
click at [291, 179] on link "Forgot password?" at bounding box center [279, 180] width 47 height 8
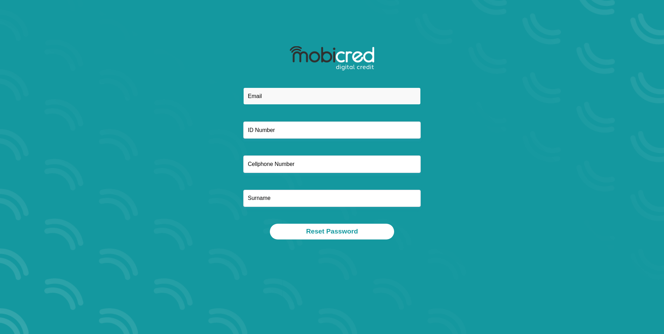
click at [288, 96] on input "email" at bounding box center [331, 96] width 177 height 17
type input "[EMAIL_ADDRESS][DOMAIN_NAME]"
type input "0798916663"
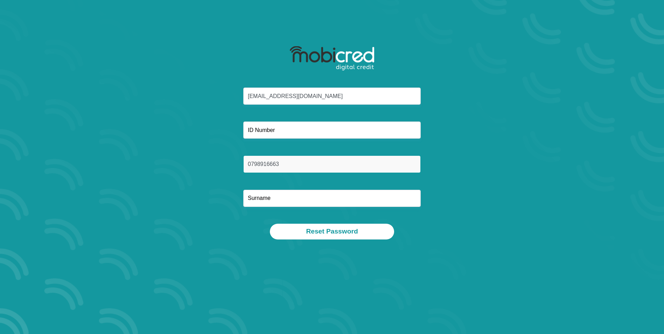
type input "Ngoetjana"
click at [281, 169] on input "0798916663" at bounding box center [331, 163] width 177 height 17
type input "0"
type input "0784726428"
type input "Multotec Process Equipment"
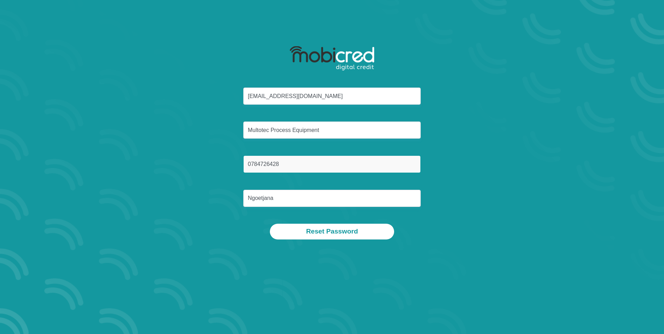
type input "0784726428"
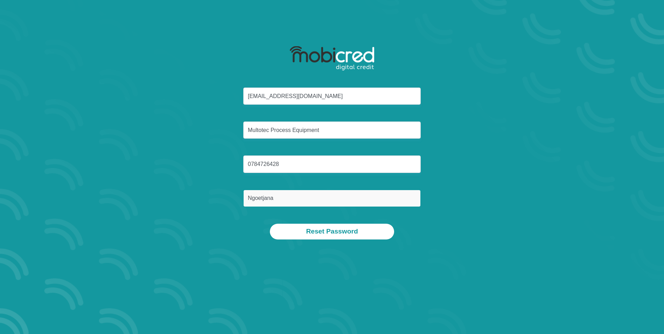
click at [322, 202] on input "Ngoetjana" at bounding box center [331, 198] width 177 height 17
type input "N"
type input "Ngoetjana"
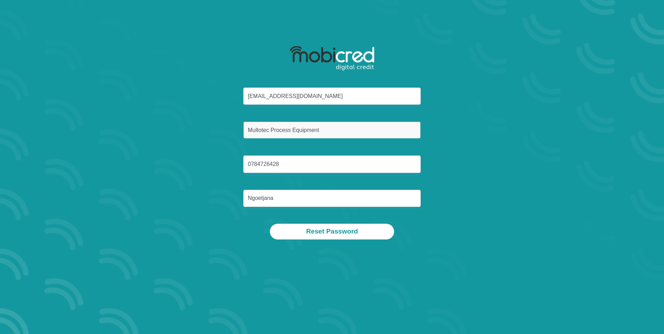
click at [330, 129] on input "Multotec Process Equipment" at bounding box center [331, 129] width 177 height 17
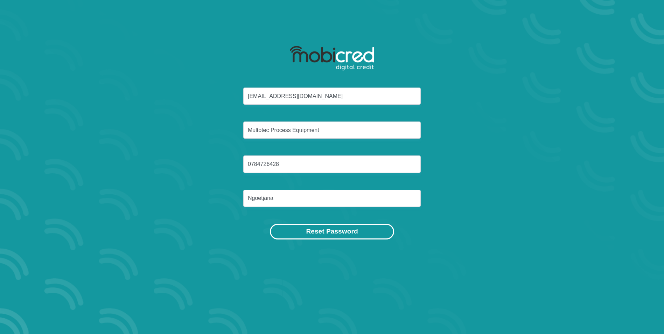
click at [328, 232] on button "Reset Password" at bounding box center [332, 232] width 124 height 16
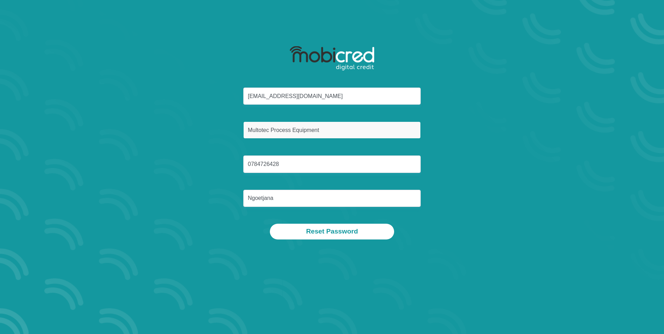
click at [330, 129] on input "Multotec Process Equipment" at bounding box center [331, 129] width 177 height 17
type input "M"
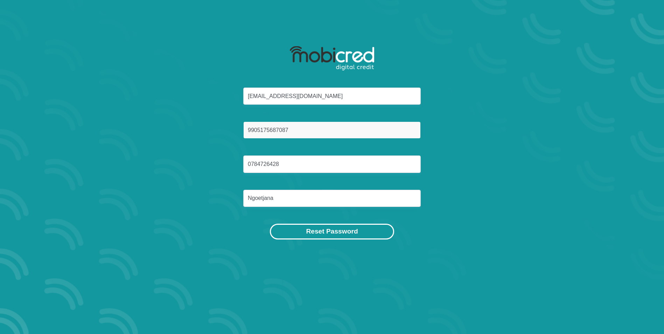
type input "9905175687087"
click at [339, 225] on button "Reset Password" at bounding box center [332, 232] width 124 height 16
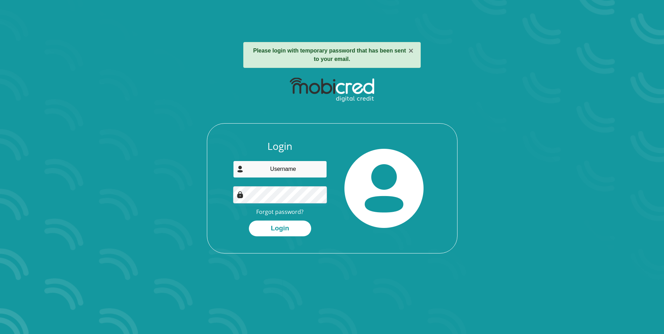
click at [292, 175] on input "email" at bounding box center [280, 169] width 94 height 17
type input "[EMAIL_ADDRESS][DOMAIN_NAME]"
click at [299, 234] on button "Login" at bounding box center [280, 229] width 62 height 16
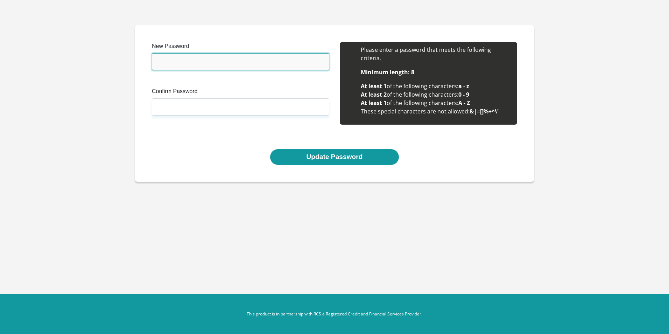
click at [261, 65] on input "New Password" at bounding box center [240, 61] width 177 height 17
type input "Phill16174658$"
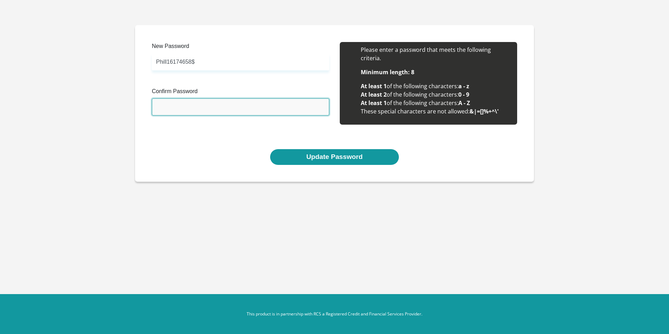
click at [202, 110] on input "Confirm Password" at bounding box center [240, 106] width 177 height 17
type input "Phill16174658$"
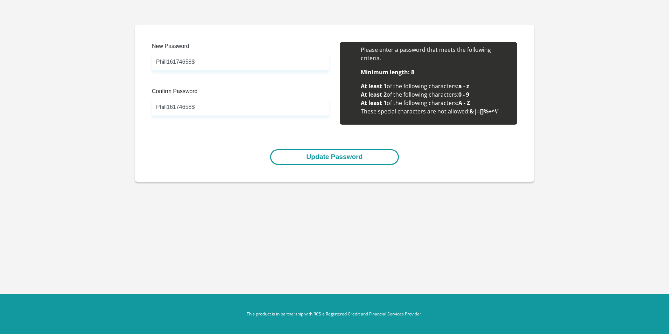
click at [385, 158] on button "Update Password" at bounding box center [334, 157] width 128 height 16
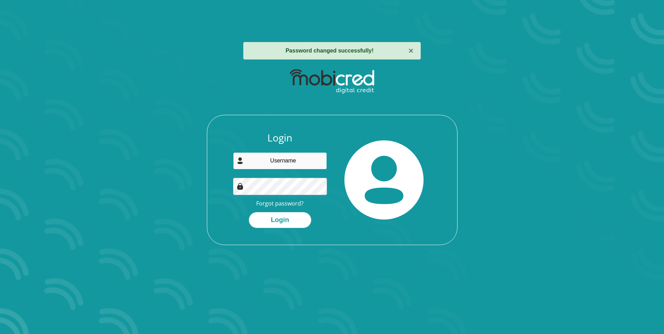
click at [297, 161] on input "email" at bounding box center [280, 160] width 94 height 17
type input "[EMAIL_ADDRESS][DOMAIN_NAME]"
click at [249, 212] on button "Login" at bounding box center [280, 220] width 62 height 16
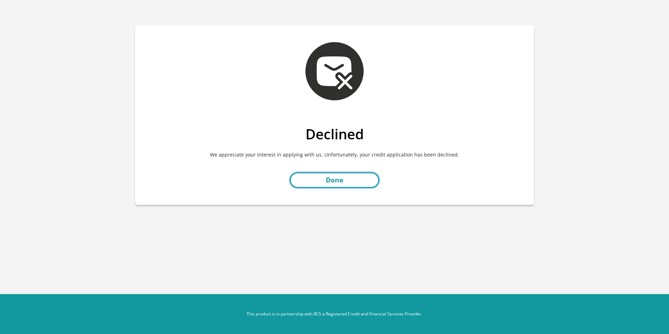
click at [347, 182] on link "Done" at bounding box center [335, 180] width 90 height 16
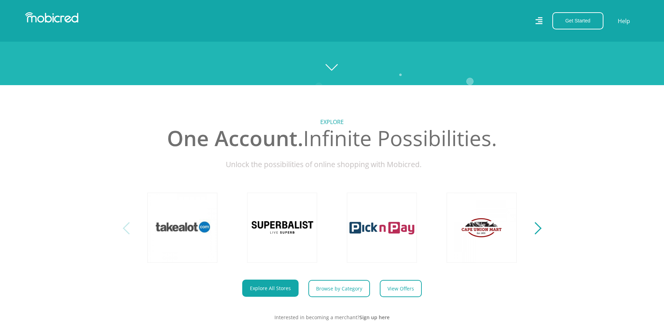
scroll to position [245, 0]
